Goal: Task Accomplishment & Management: Use online tool/utility

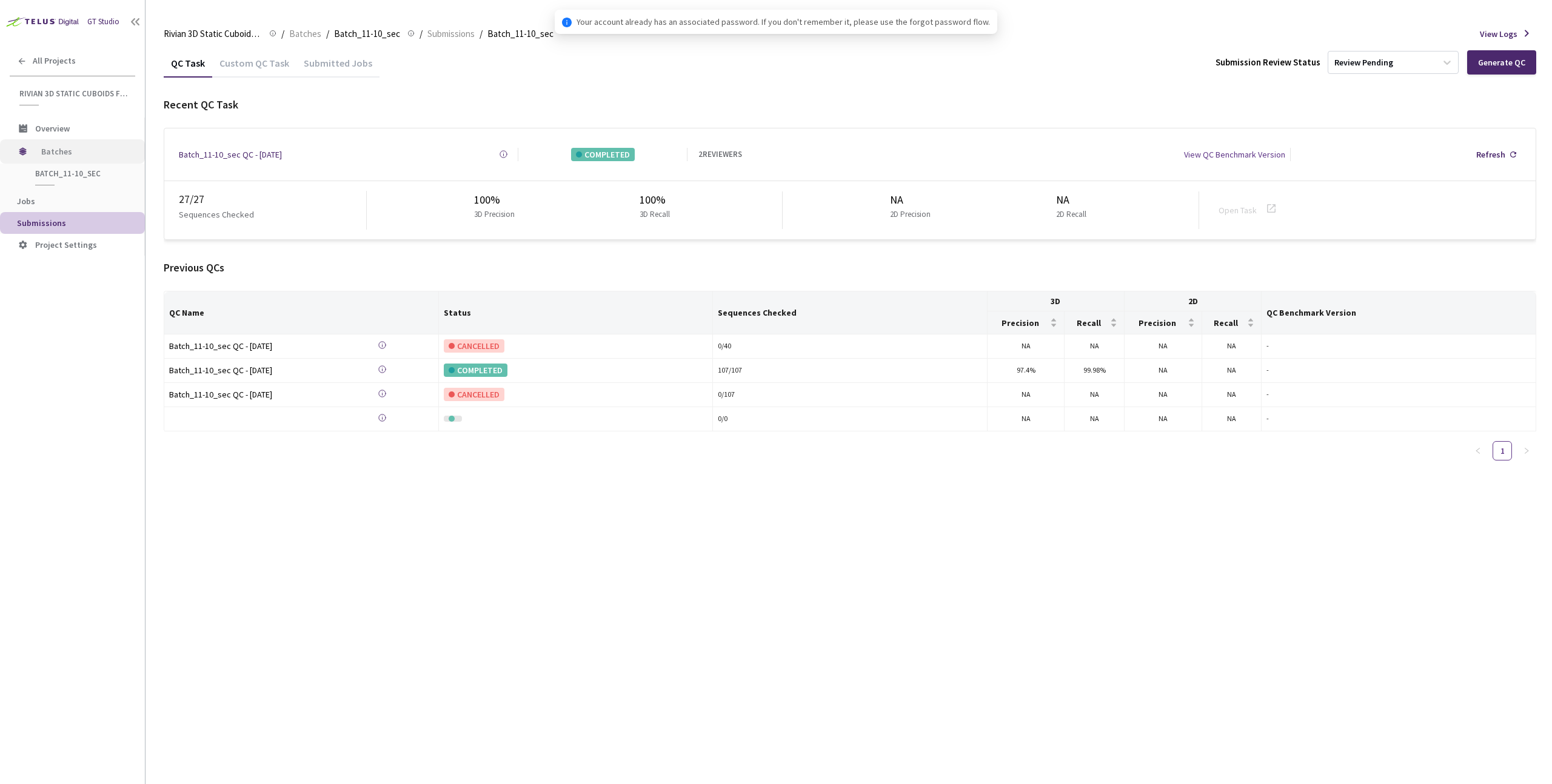
click at [59, 148] on span "Batches" at bounding box center [83, 151] width 83 height 25
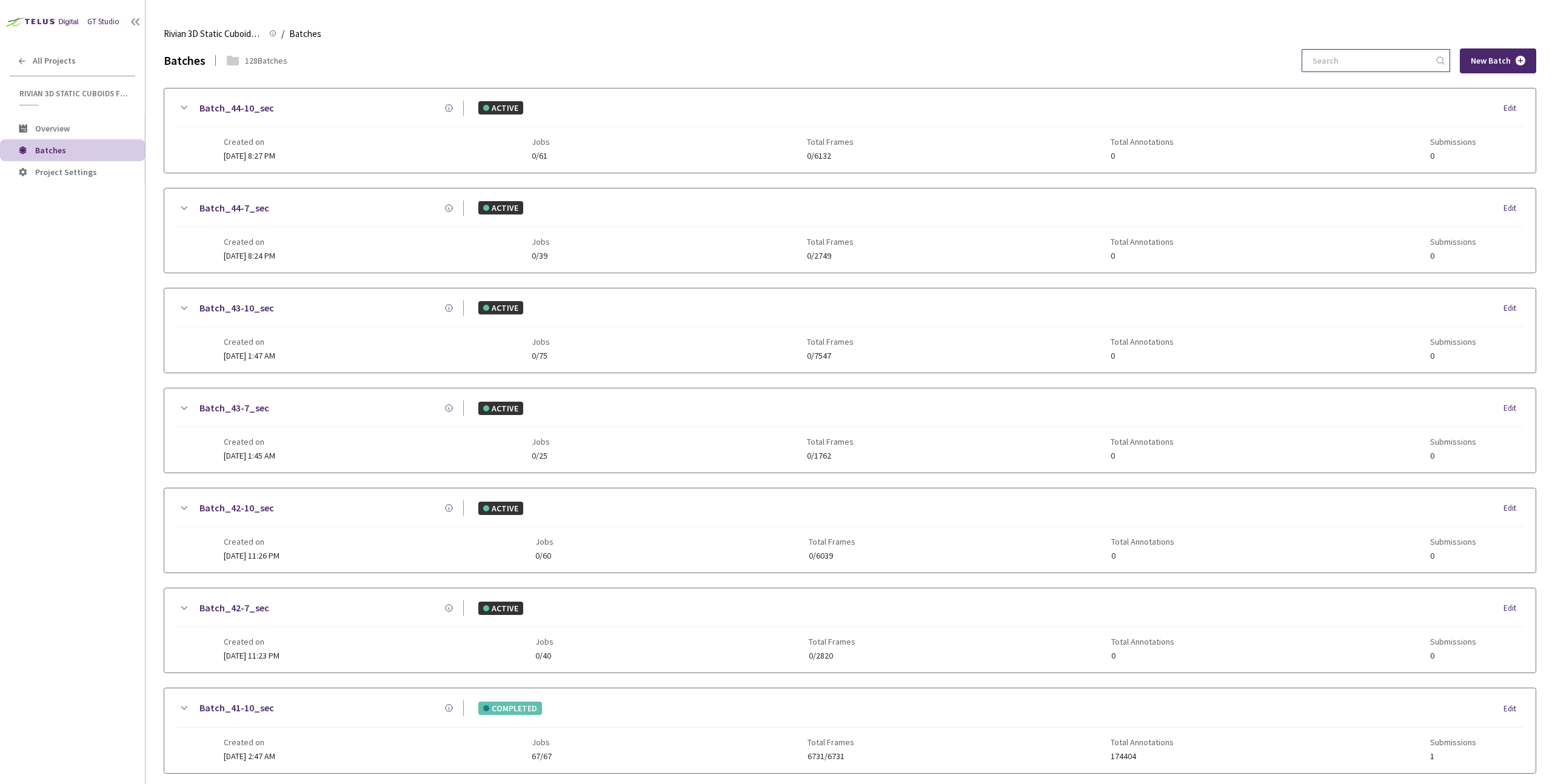
click at [1375, 61] on input at bounding box center [1369, 61] width 129 height 22
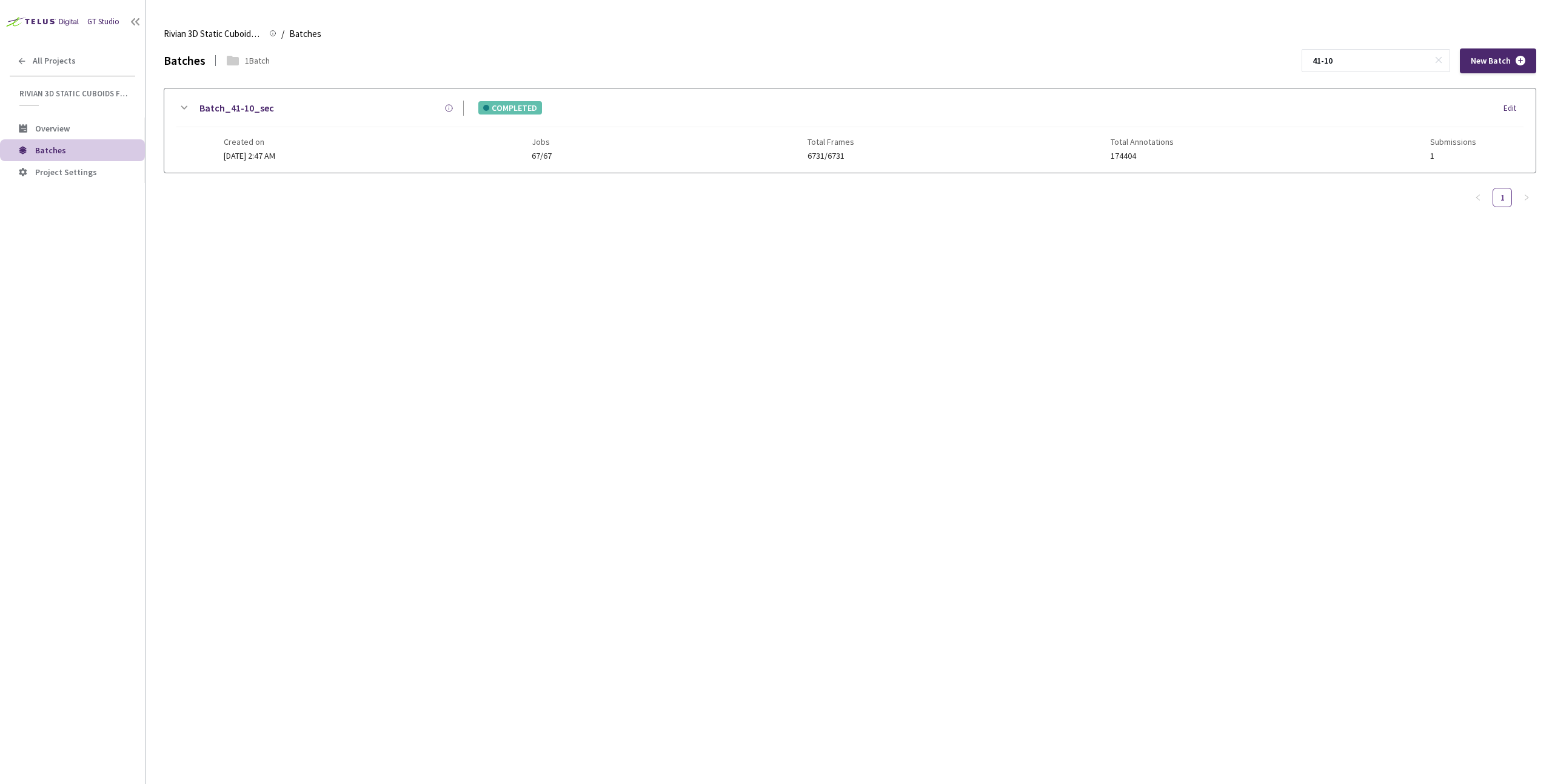
type input "41-10"
click at [219, 113] on link "Batch_41-10_sec" at bounding box center [237, 107] width 75 height 15
click at [332, 112] on div "Batch_41-10_sec" at bounding box center [327, 107] width 273 height 15
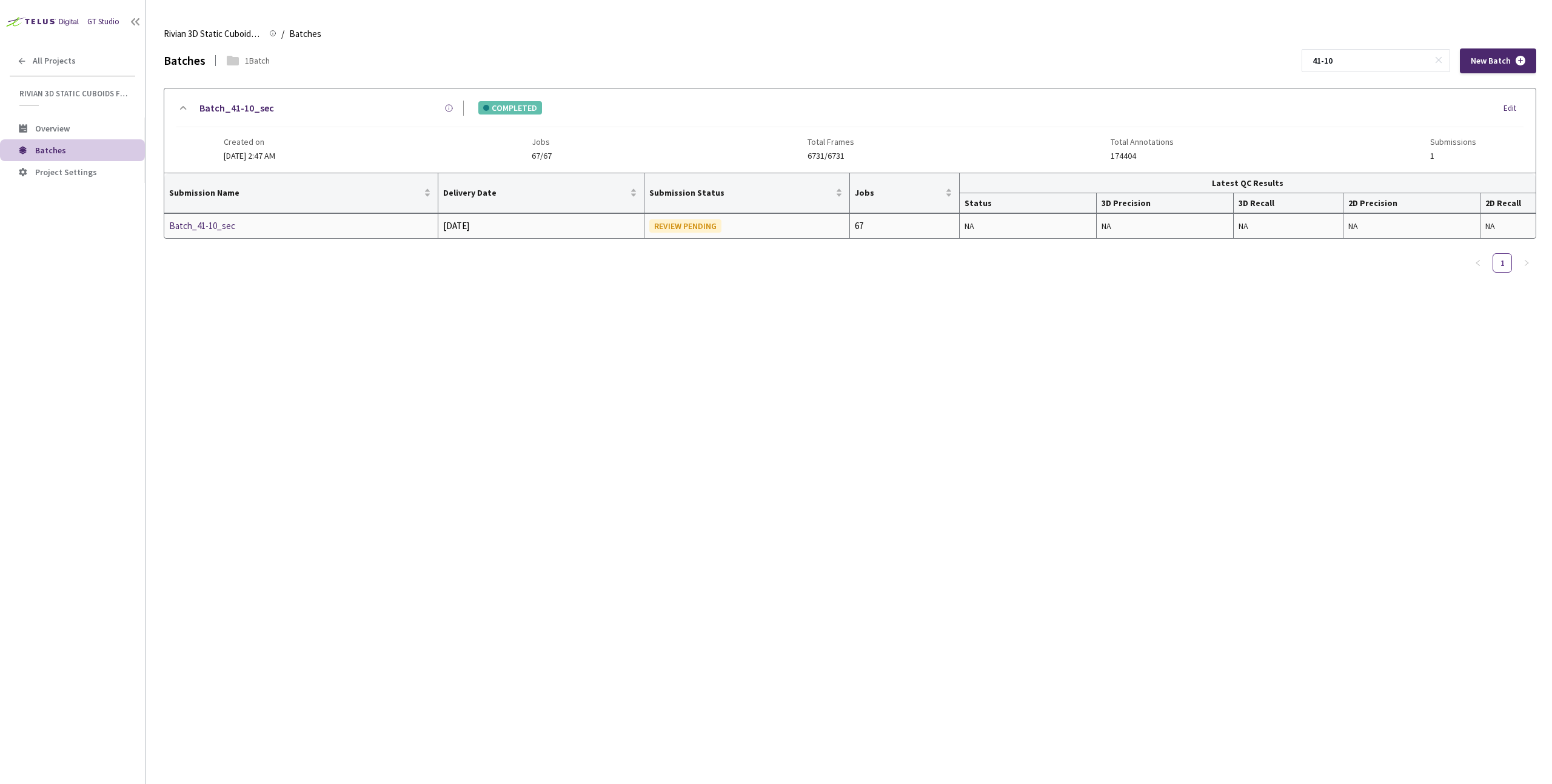
click at [197, 229] on div "Batch_41-10_sec" at bounding box center [233, 225] width 129 height 15
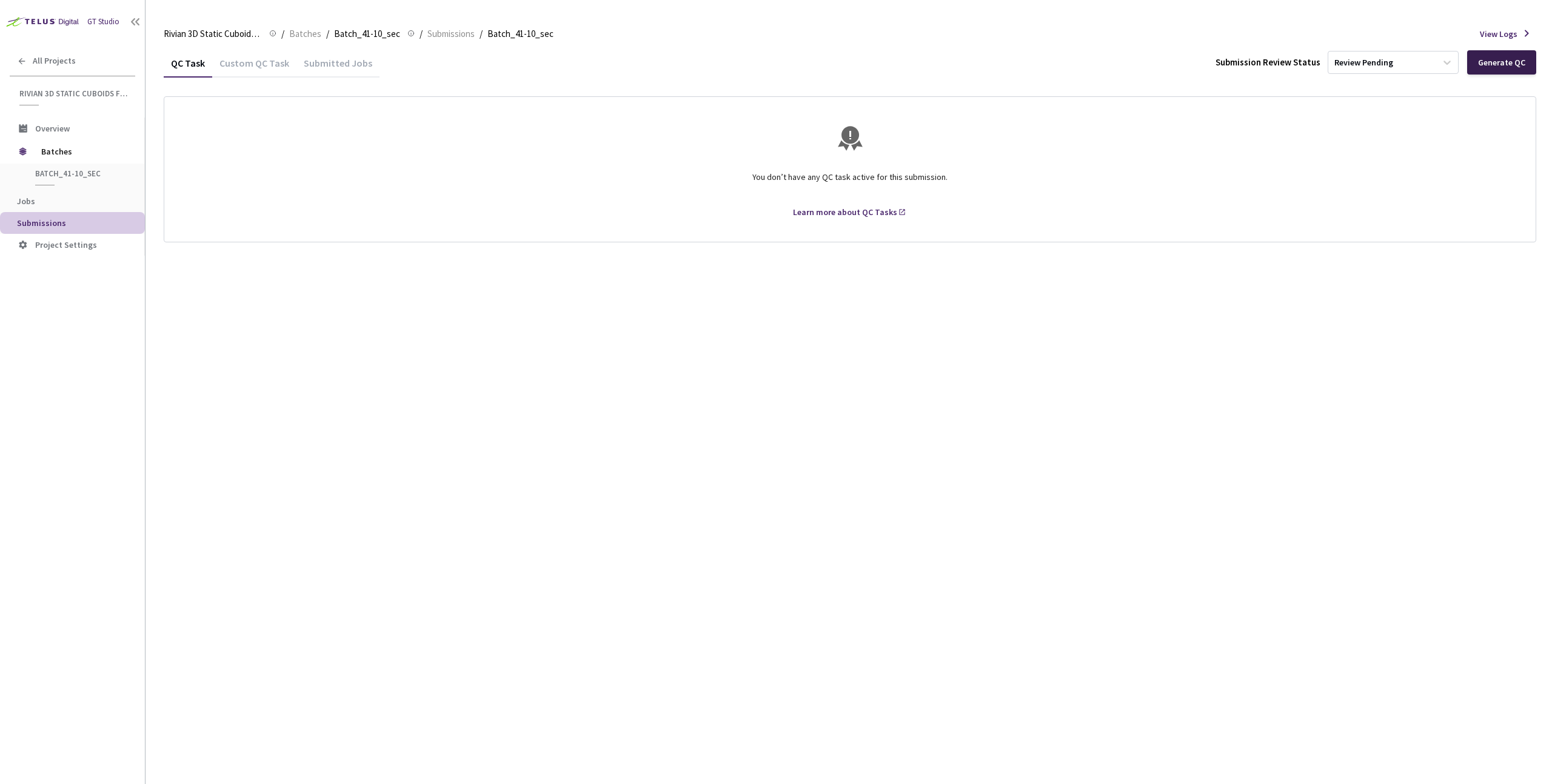
click at [1480, 65] on div "Generate QC" at bounding box center [1502, 63] width 47 height 10
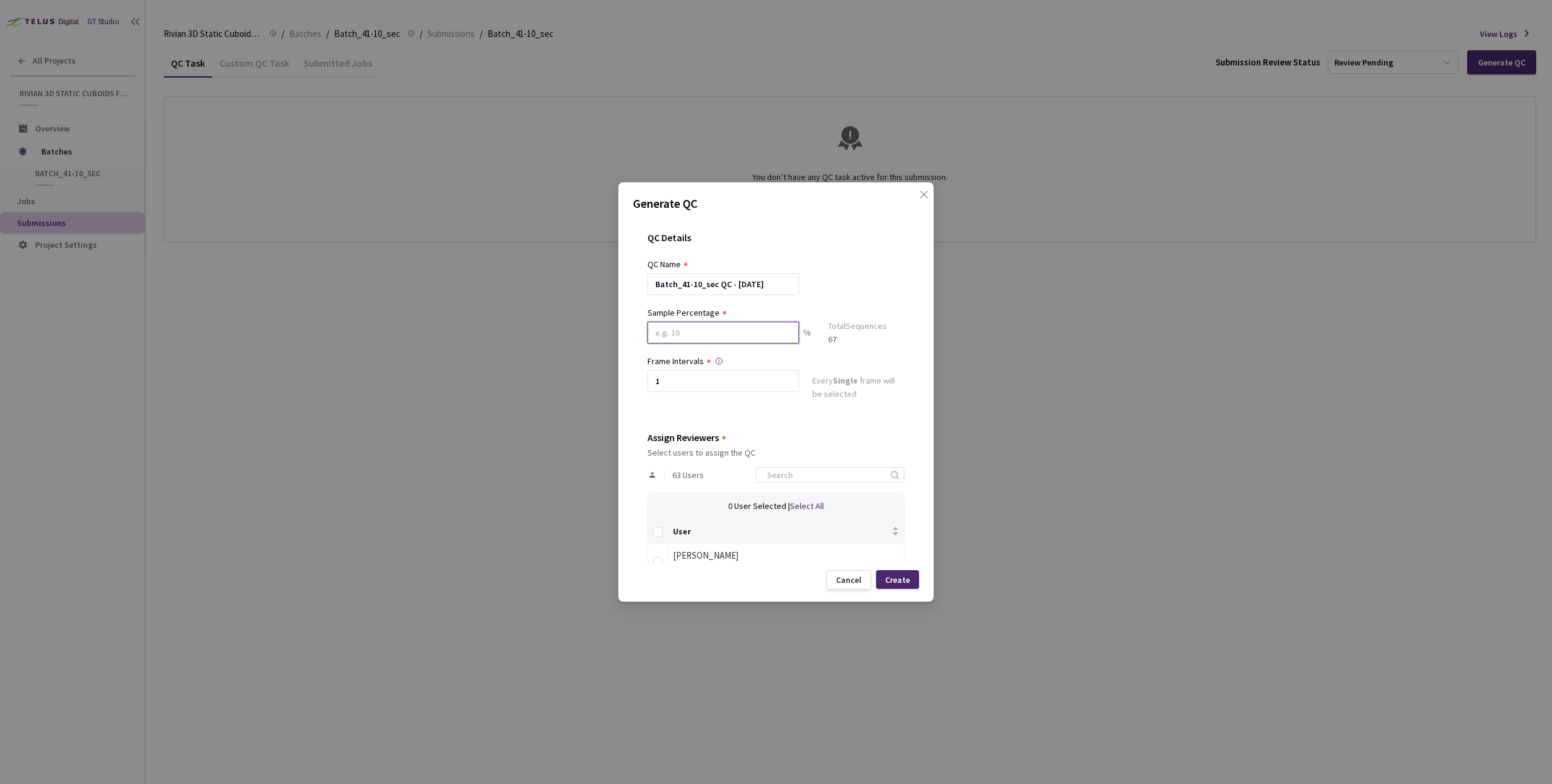
click at [711, 332] on input at bounding box center [723, 332] width 152 height 22
type input "80"
click at [812, 482] on input at bounding box center [824, 479] width 129 height 15
type input "dav"
click at [654, 559] on label at bounding box center [657, 565] width 10 height 17
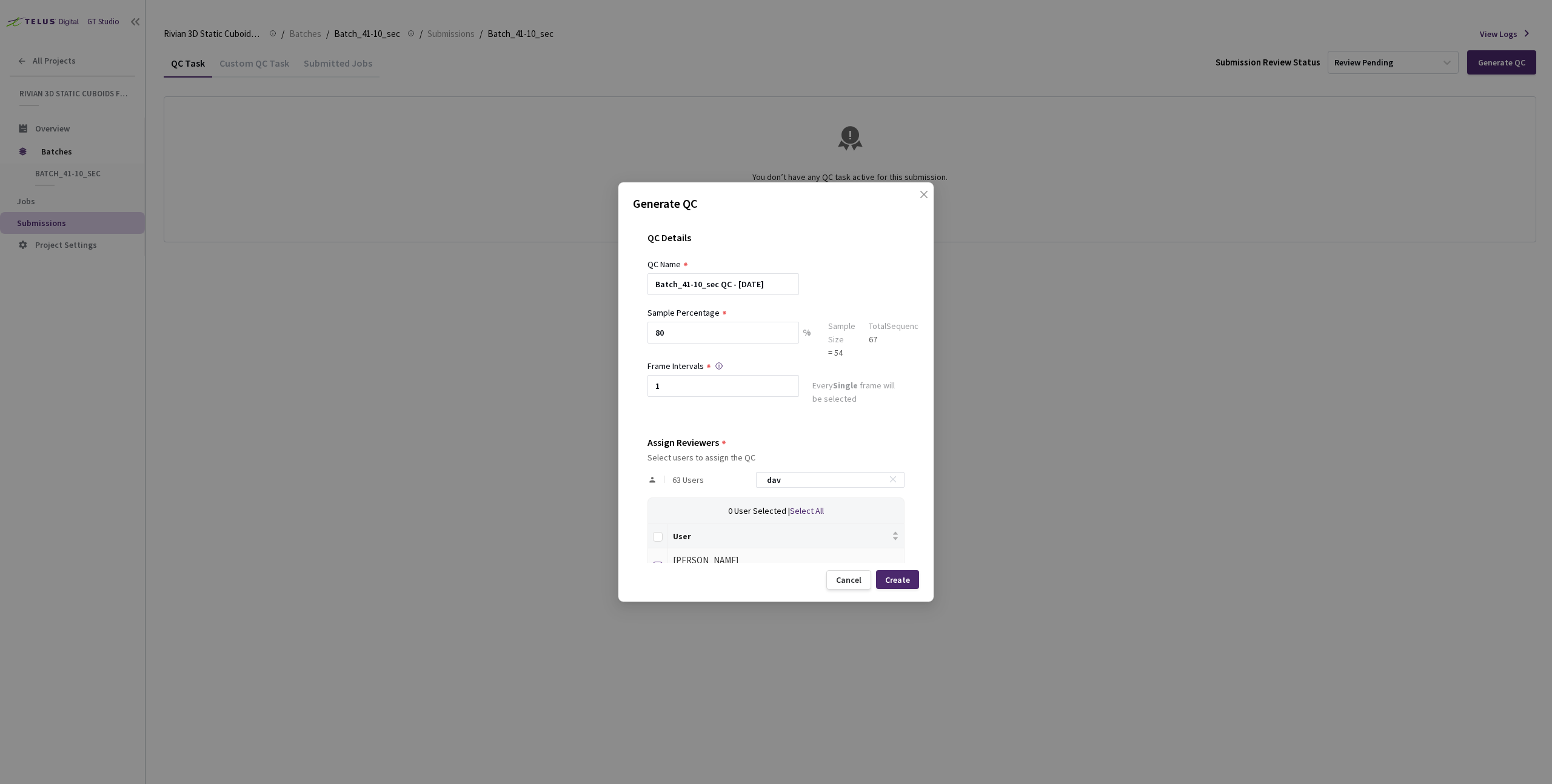
click at [654, 562] on input "checkbox" at bounding box center [657, 567] width 10 height 10
checkbox input "true"
click at [898, 577] on div "Create" at bounding box center [897, 580] width 25 height 10
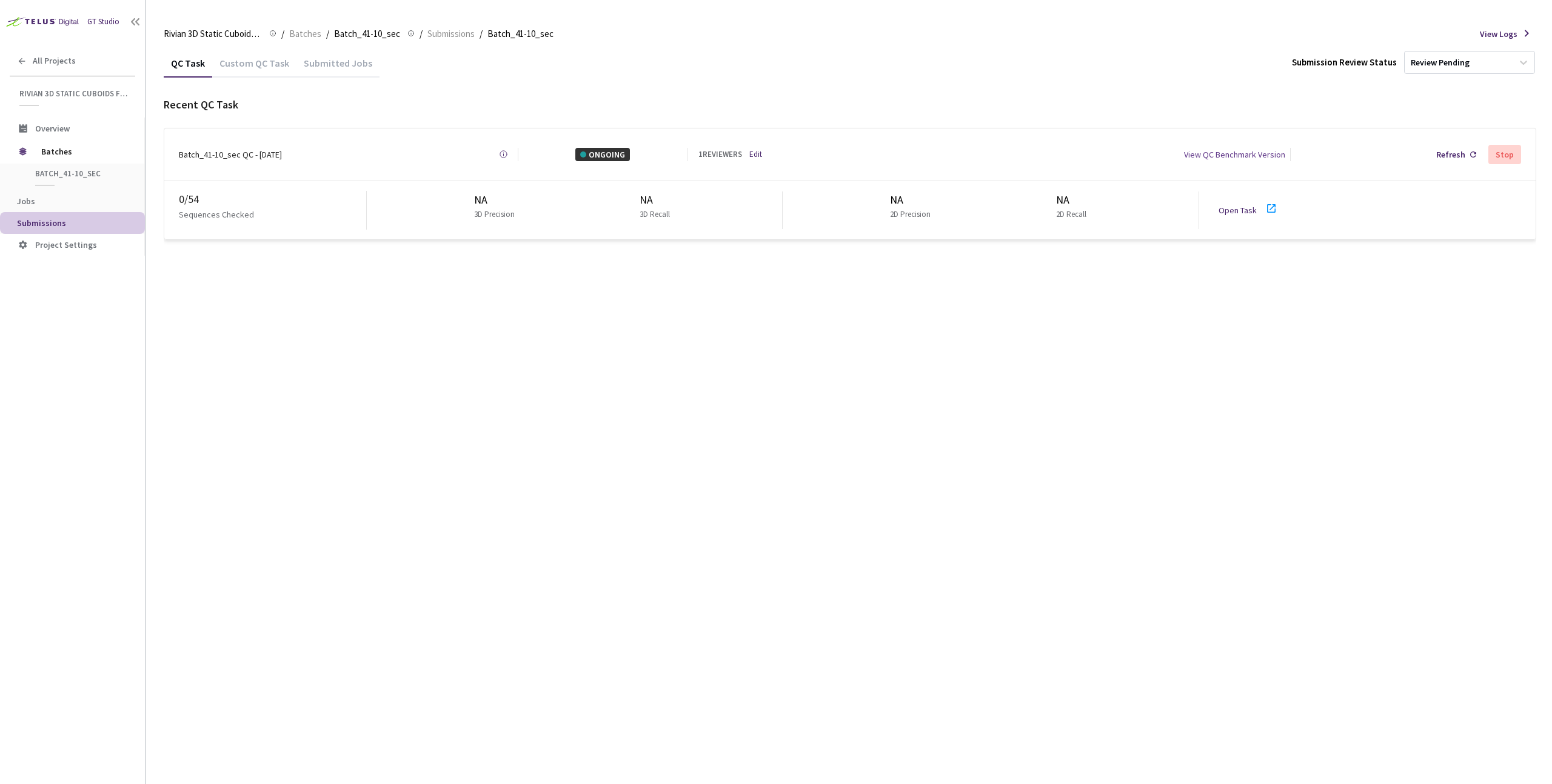
click at [1242, 209] on link "Open Task" at bounding box center [1237, 210] width 38 height 11
